Goal: Task Accomplishment & Management: Manage account settings

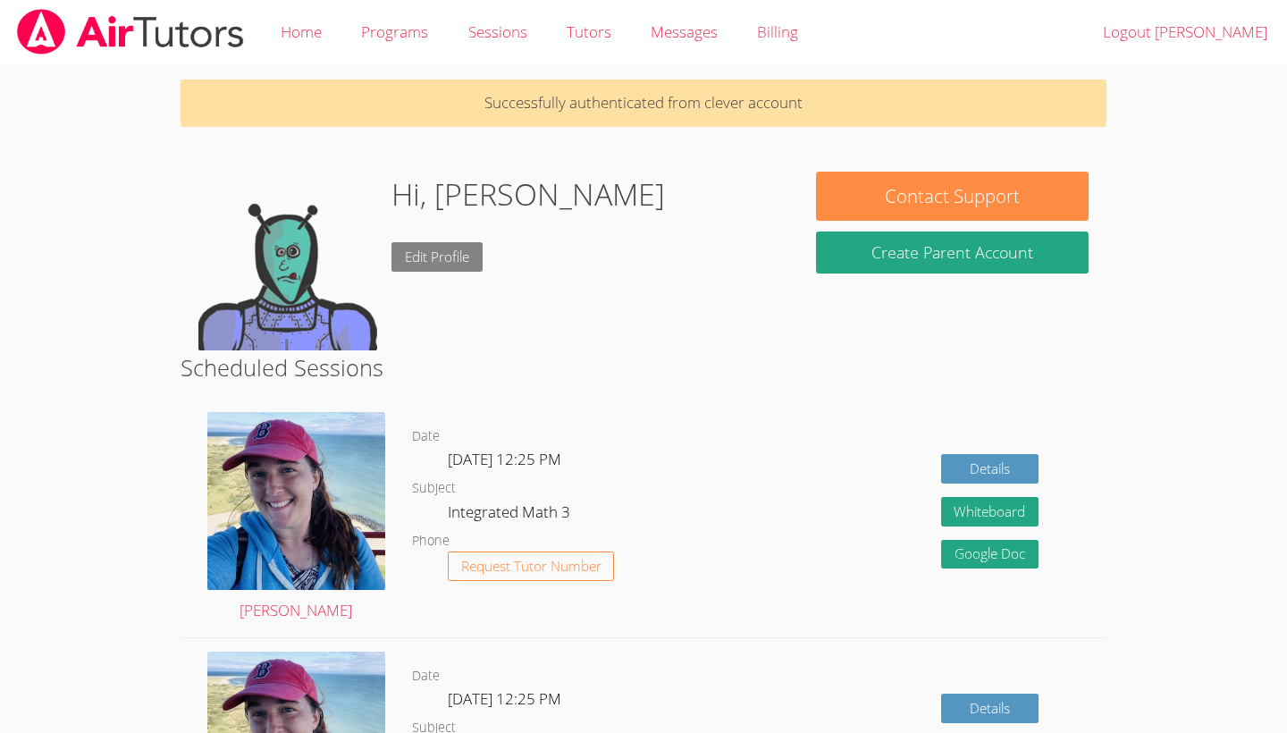
click at [440, 248] on link "Edit Profile" at bounding box center [437, 256] width 91 height 29
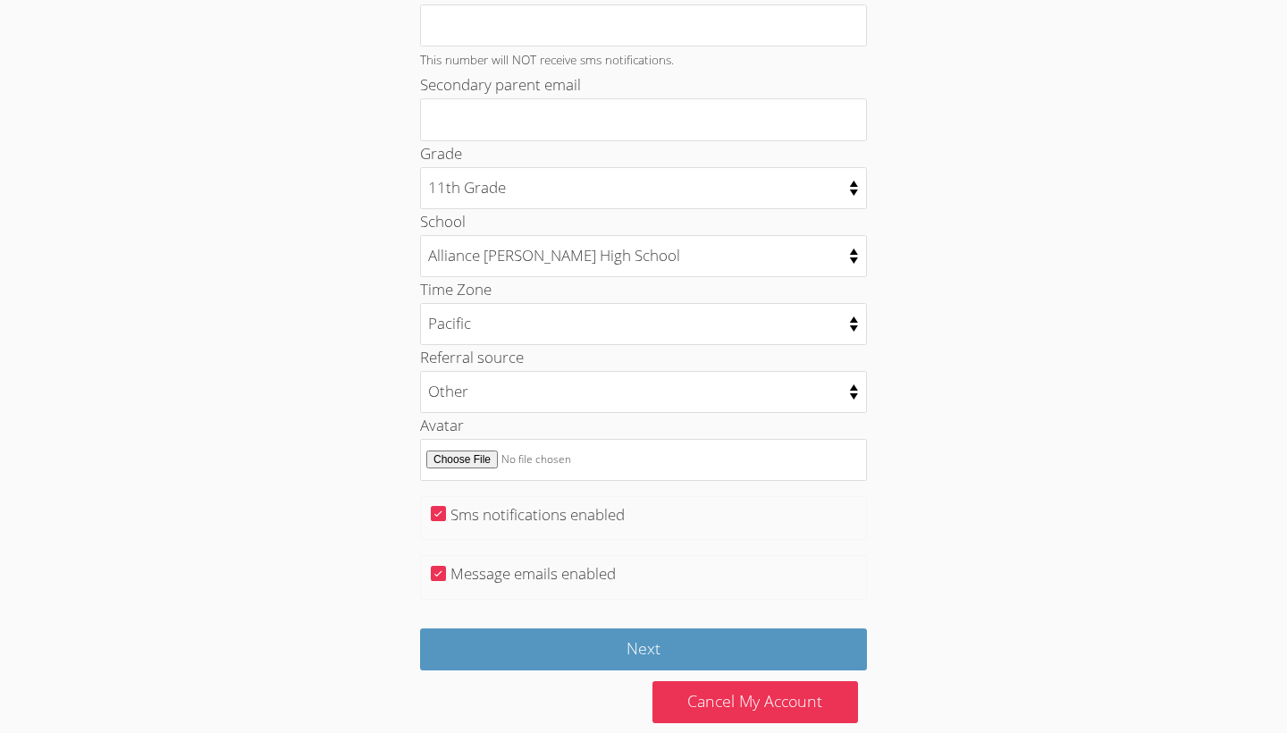
scroll to position [746, 0]
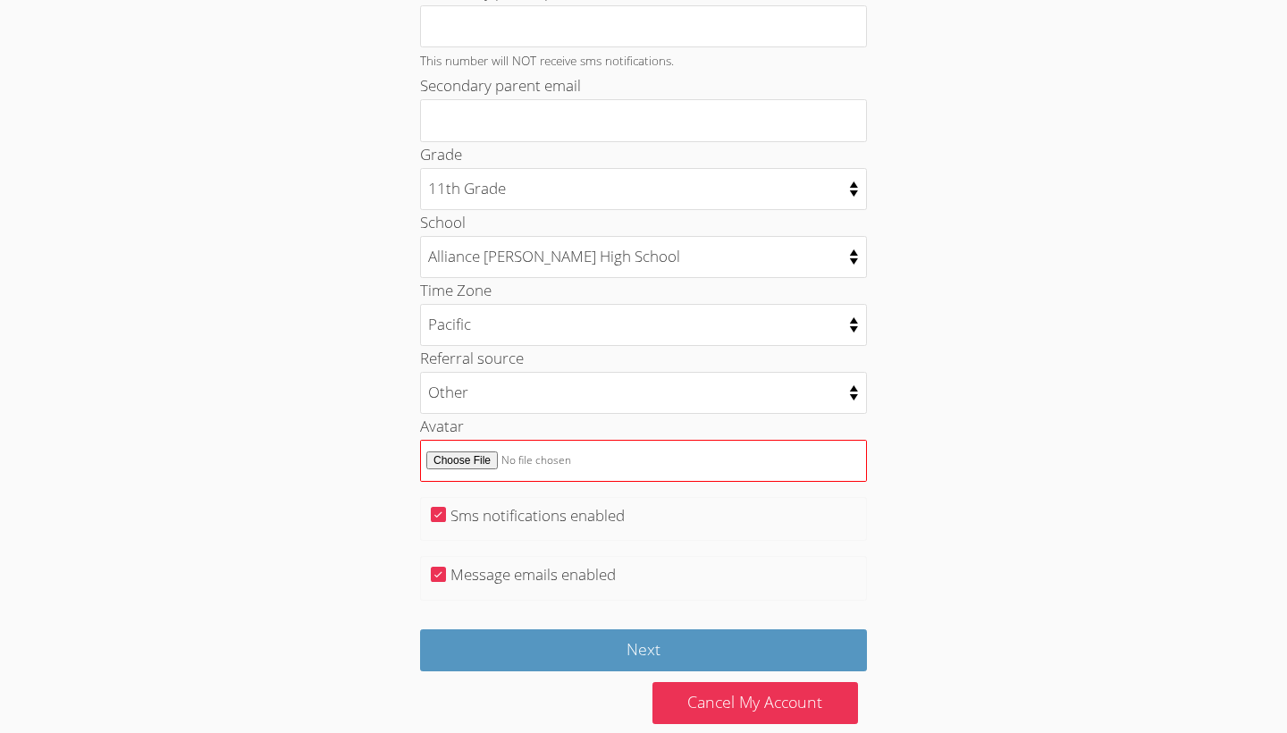
click at [478, 440] on input "Avatar" at bounding box center [643, 461] width 447 height 42
click at [460, 440] on input "Avatar" at bounding box center [643, 461] width 447 height 42
type input "C:\fakepath\ .jpg"
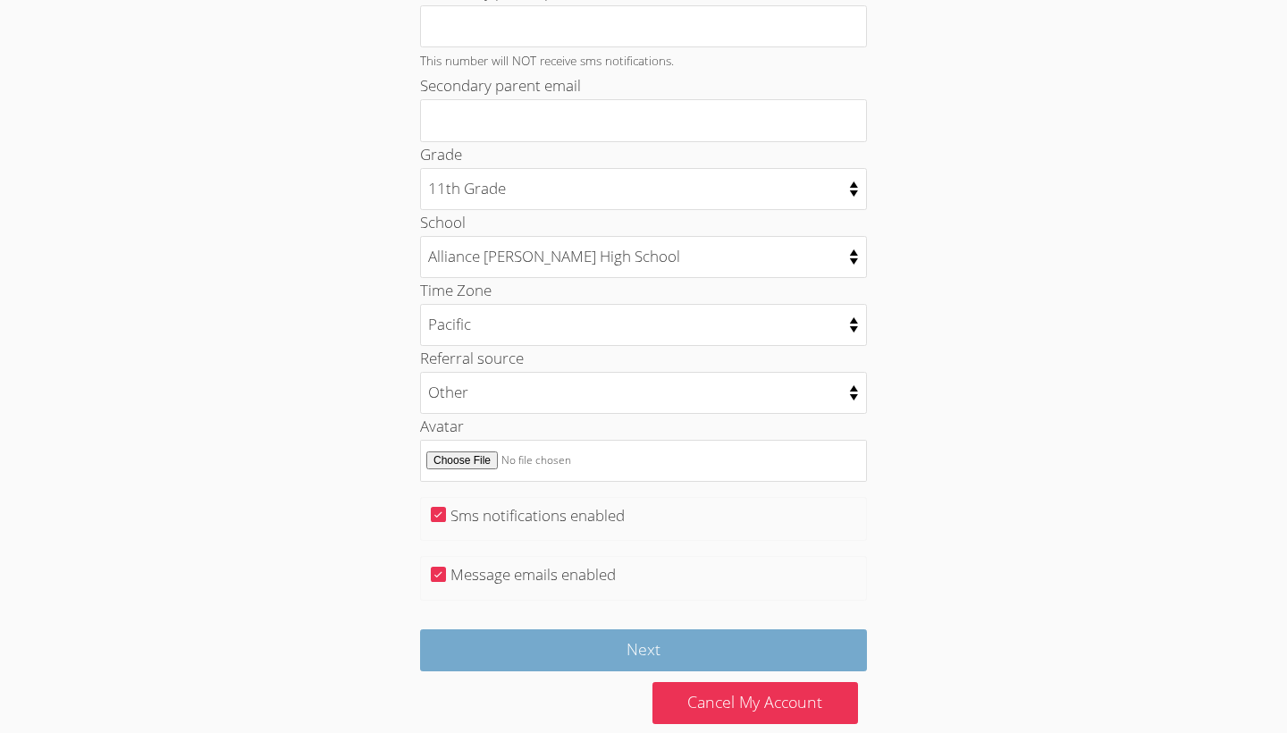
click at [544, 633] on input "Next" at bounding box center [643, 650] width 447 height 42
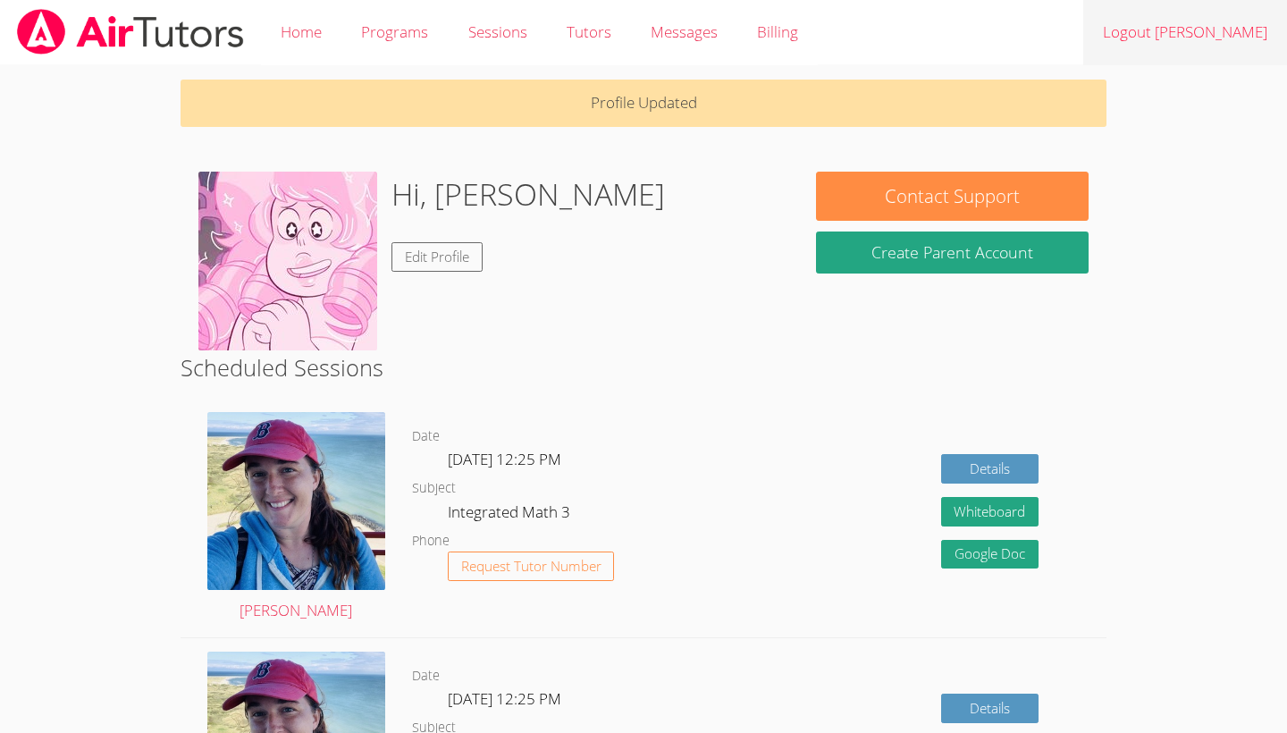
click at [1226, 32] on link "Logout [PERSON_NAME]" at bounding box center [1185, 32] width 204 height 65
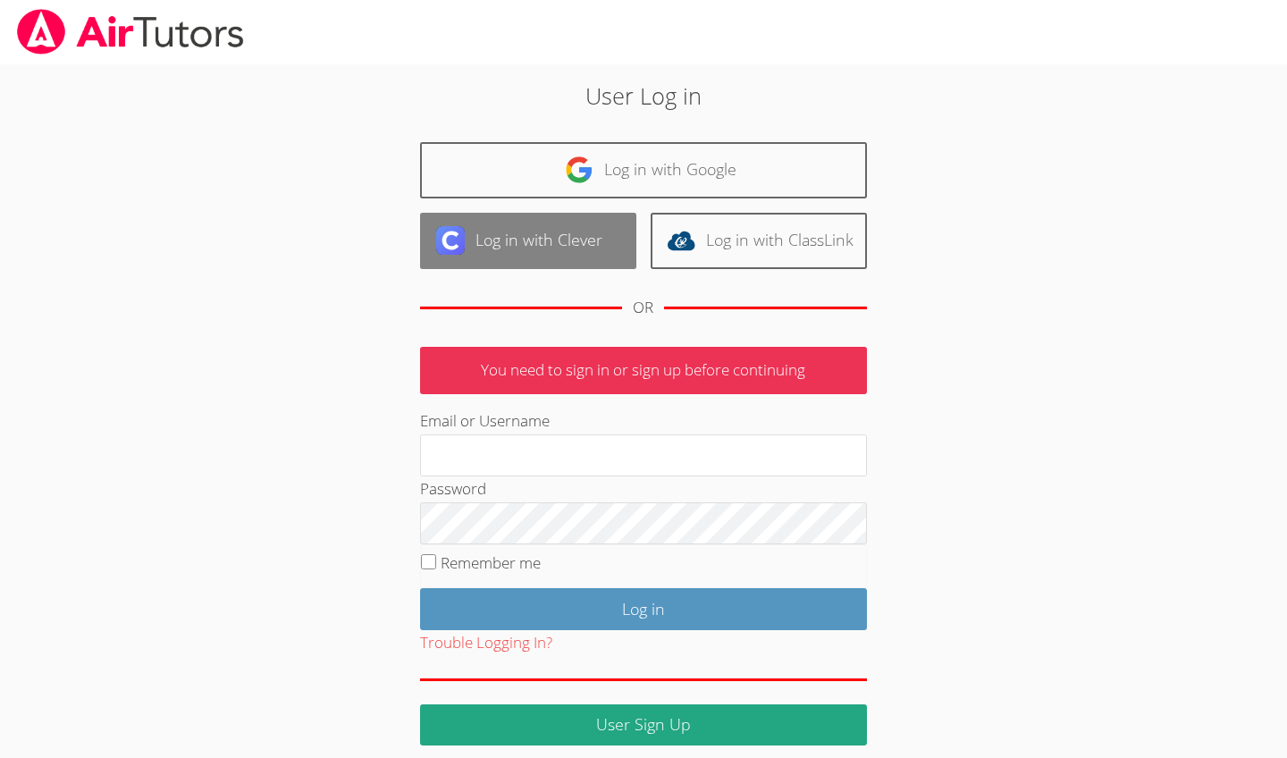
click at [520, 235] on link "Log in with Clever" at bounding box center [528, 241] width 216 height 56
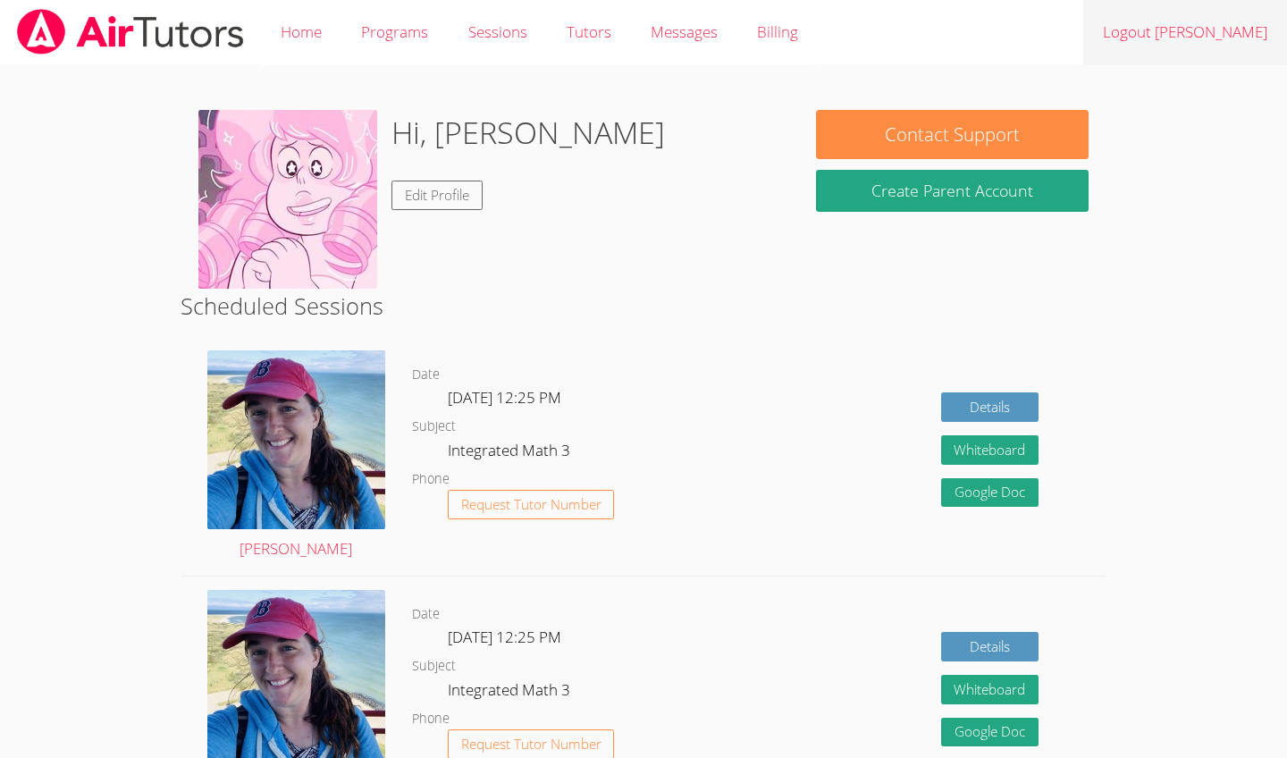
click at [1195, 34] on link "Logout [PERSON_NAME]" at bounding box center [1185, 32] width 204 height 65
